Goal: Transaction & Acquisition: Purchase product/service

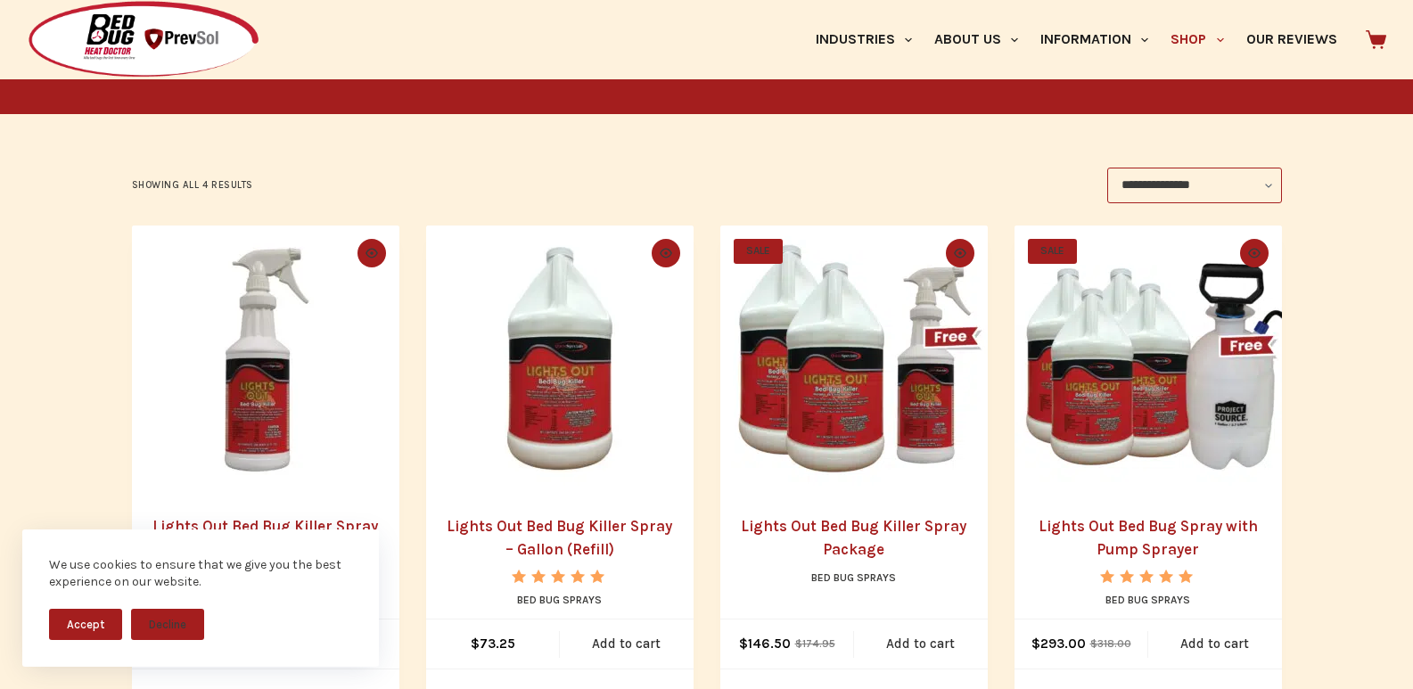
click at [304, 362] on img "Lights Out Bed Bug Killer Spray - 32 oz." at bounding box center [265, 358] width 267 height 267
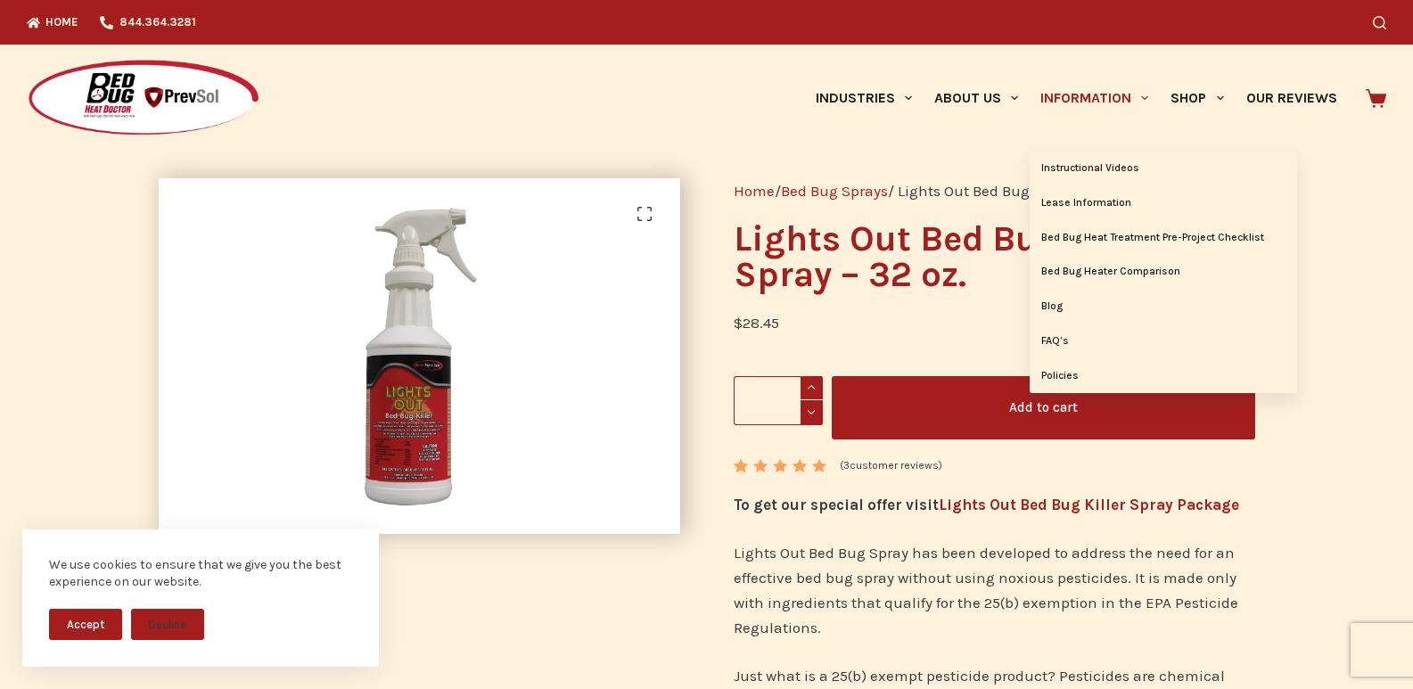
click at [1048, 111] on link "Information" at bounding box center [1094, 98] width 130 height 107
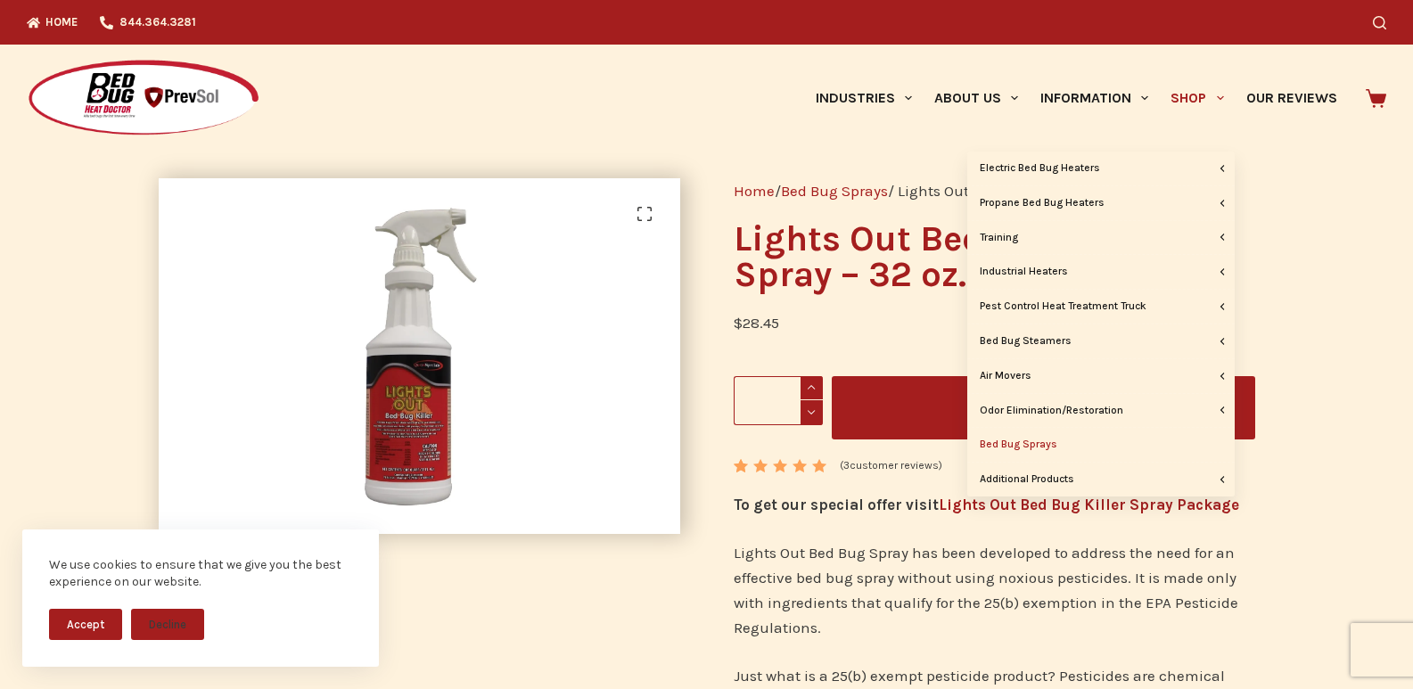
click at [1185, 93] on link "Shop" at bounding box center [1197, 98] width 75 height 107
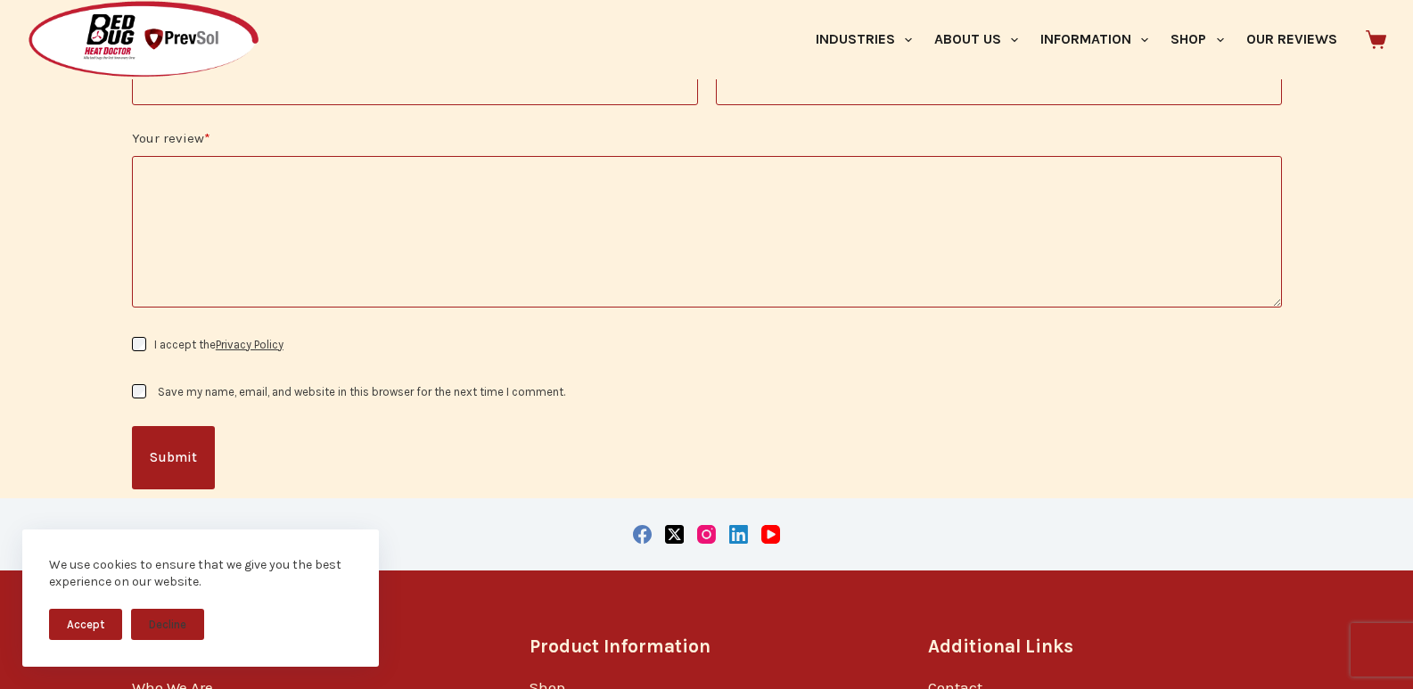
scroll to position [3380, 0]
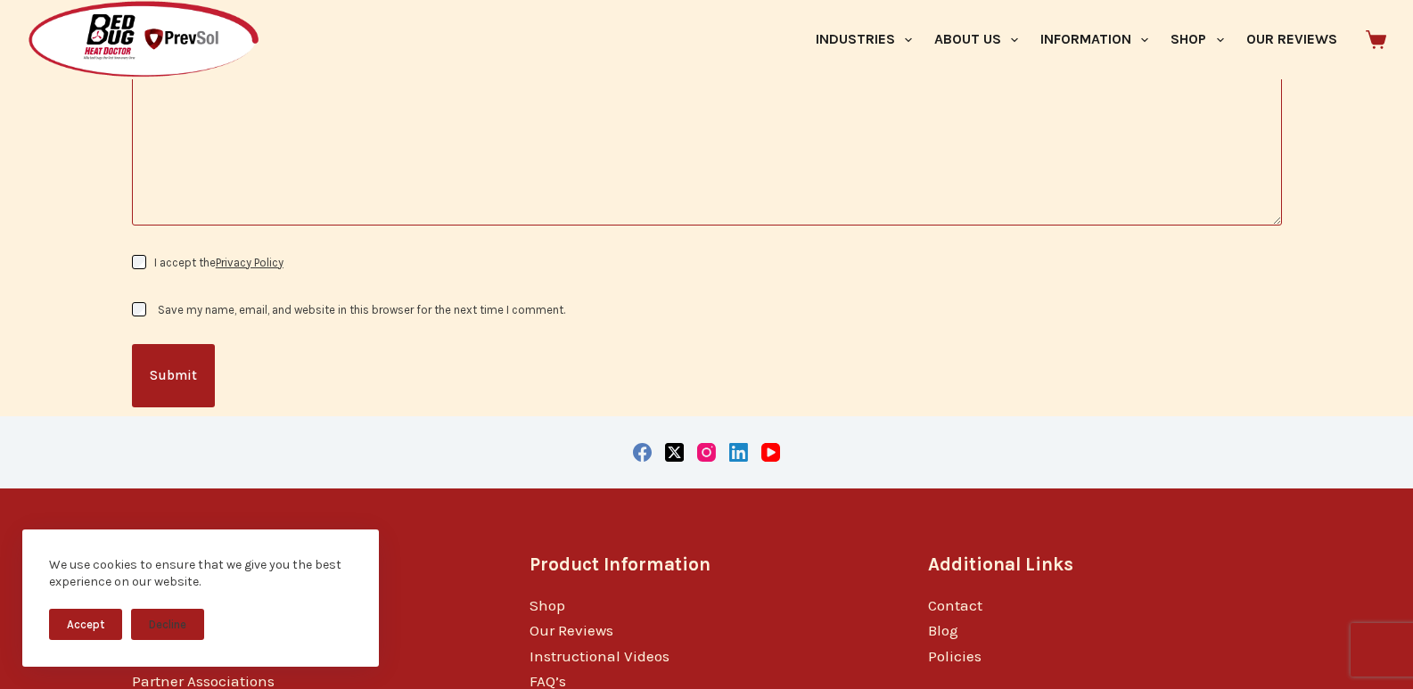
click at [707, 207] on form "**********" at bounding box center [707, 141] width 1150 height 531
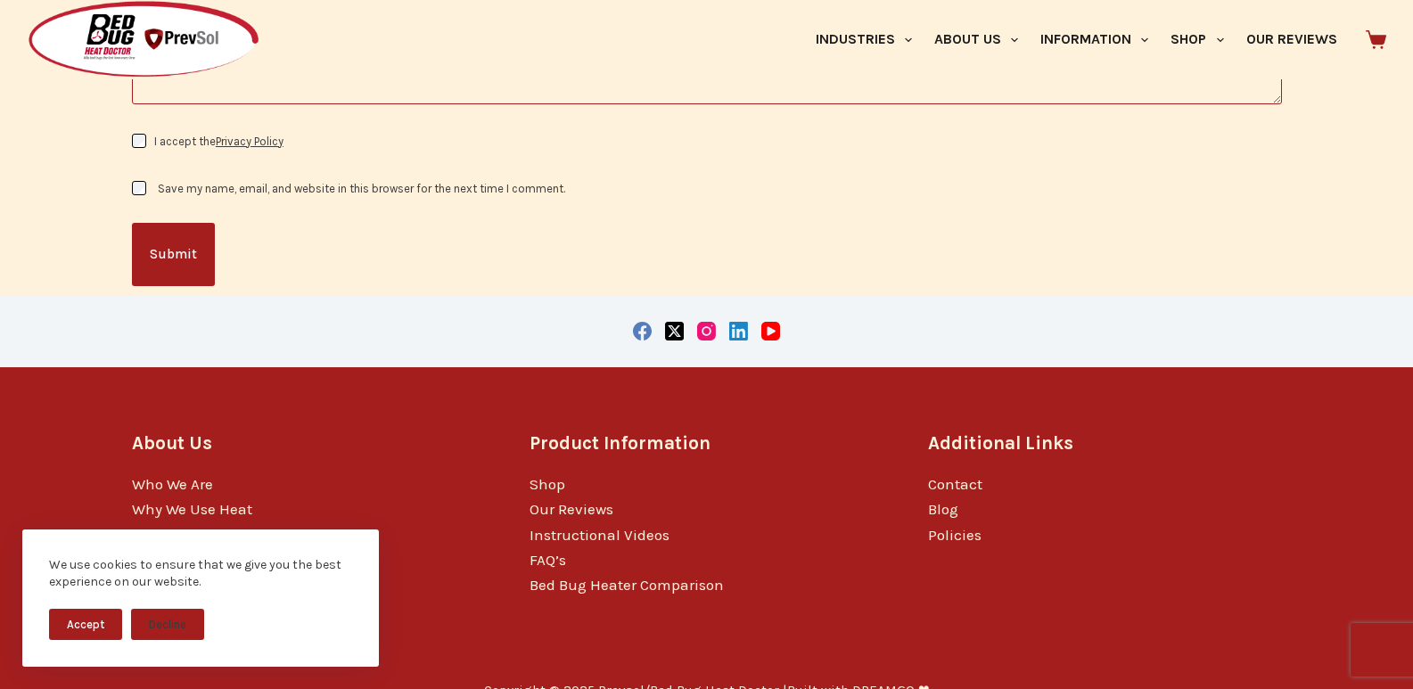
scroll to position [3545, 0]
